Goal: Task Accomplishment & Management: Use online tool/utility

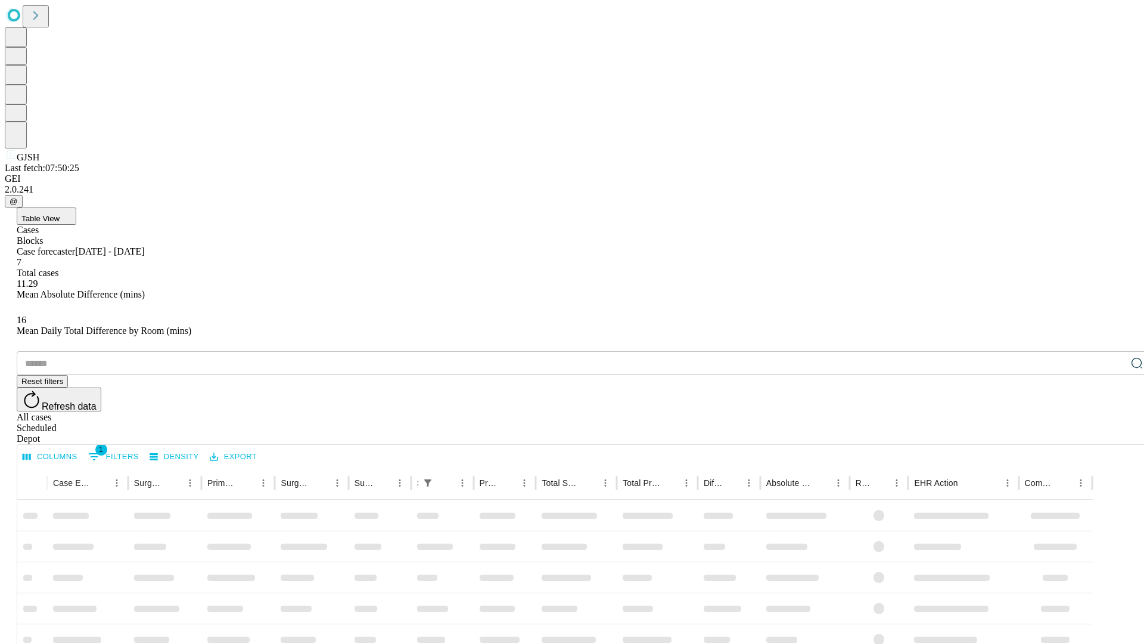
click at [1113, 433] on div "Depot" at bounding box center [584, 438] width 1135 height 11
